Goal: Information Seeking & Learning: Learn about a topic

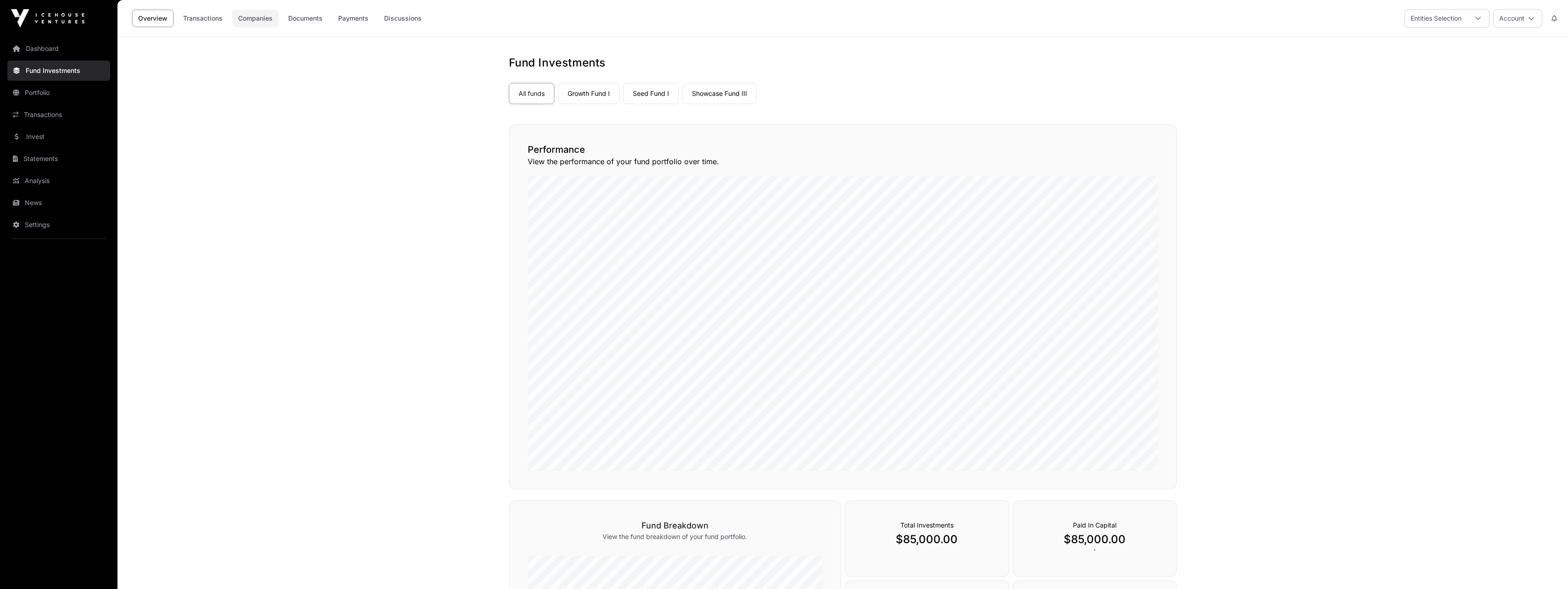
click at [264, 19] on link "Companies" at bounding box center [255, 18] width 46 height 18
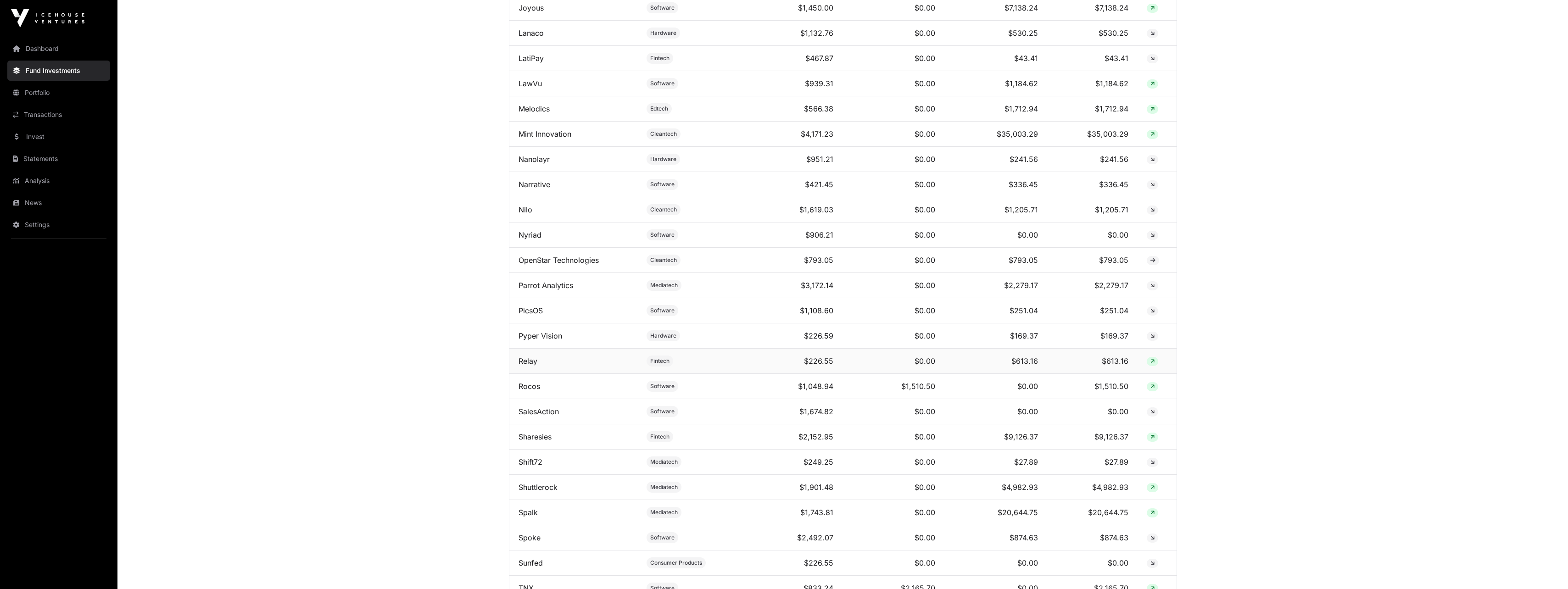
scroll to position [1193, 0]
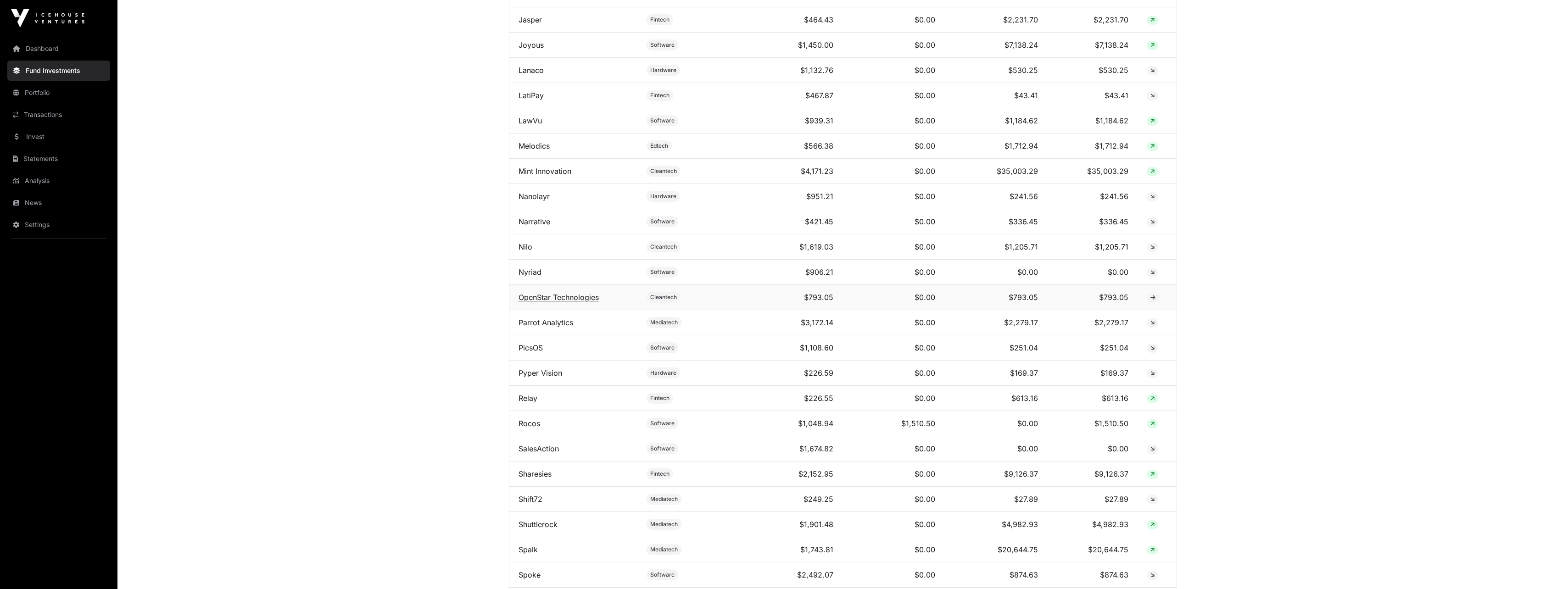
click at [565, 302] on link "OpenStar Technologies" at bounding box center [559, 297] width 80 height 9
click at [530, 132] on link "Halter" at bounding box center [529, 127] width 21 height 9
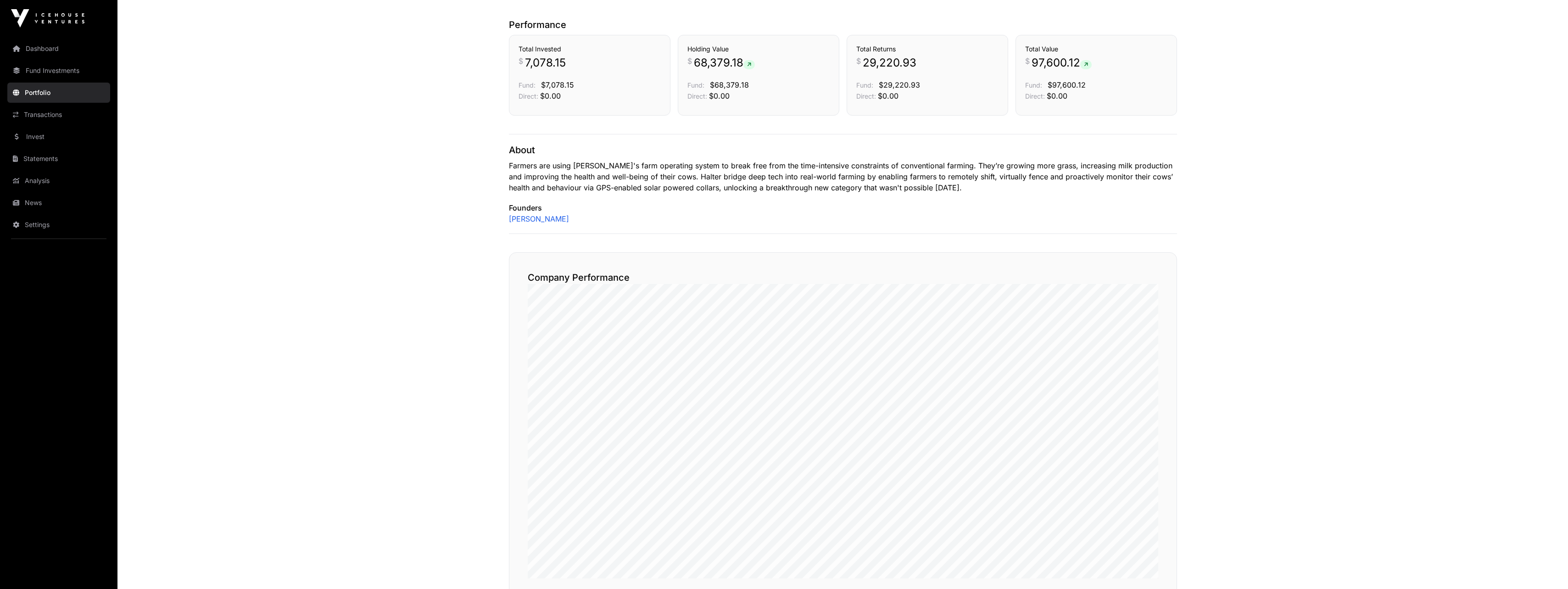
scroll to position [275, 0]
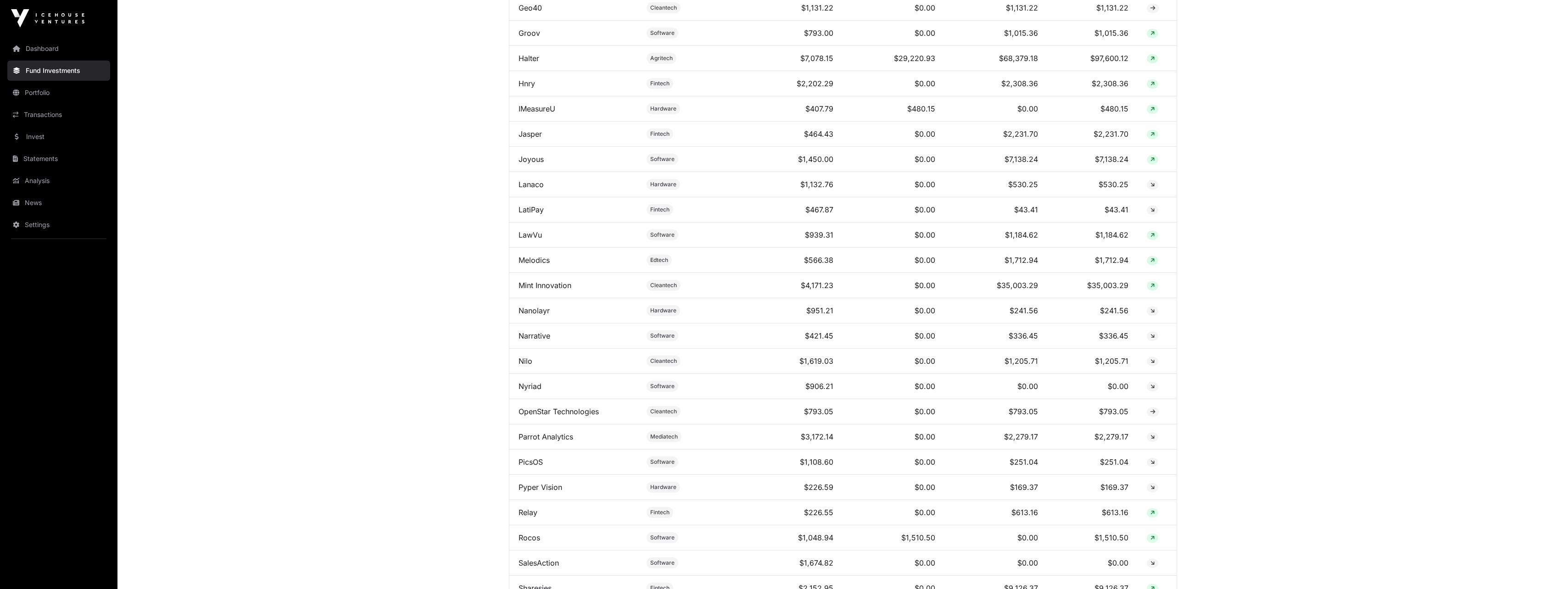
scroll to position [1101, 0]
click at [540, 268] on link "Mint Innovation" at bounding box center [545, 262] width 53 height 9
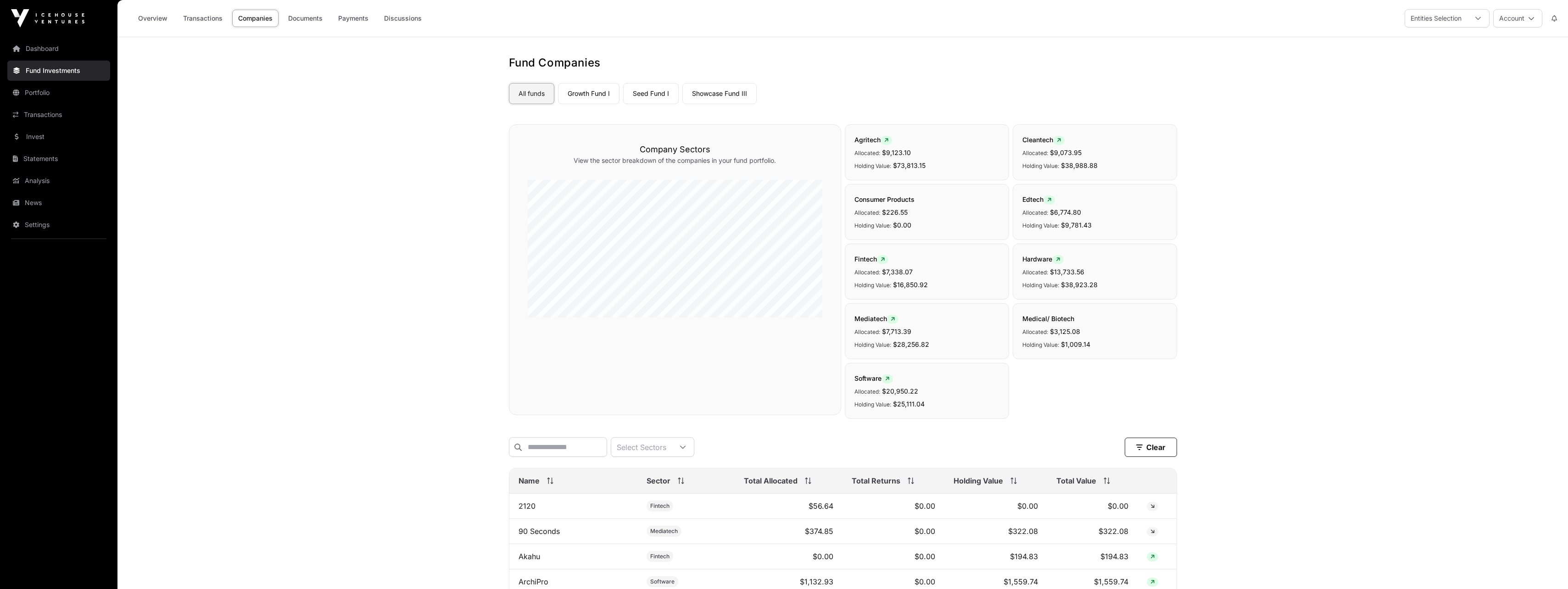
click at [531, 99] on link "All funds" at bounding box center [531, 93] width 46 height 21
click at [163, 19] on link "Overview" at bounding box center [153, 18] width 41 height 18
